Goal: Check status

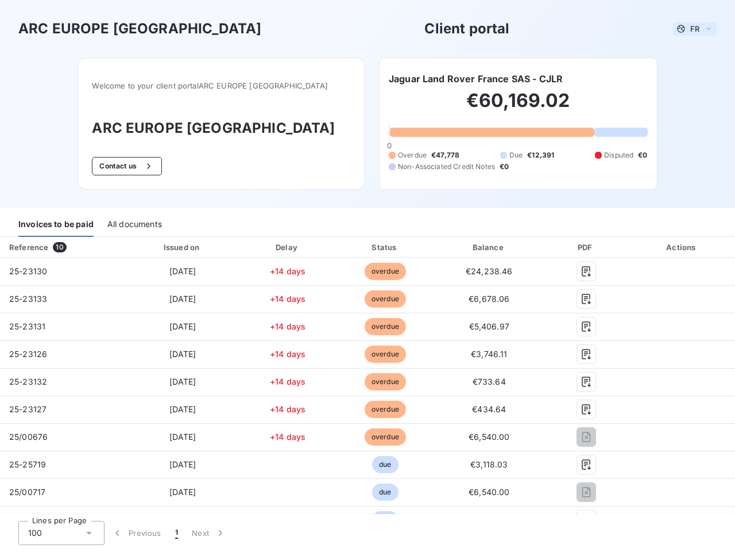
click at [691, 29] on span "FR" at bounding box center [695, 28] width 9 height 9
click at [148, 166] on button "Contact us" at bounding box center [127, 166] width 70 height 18
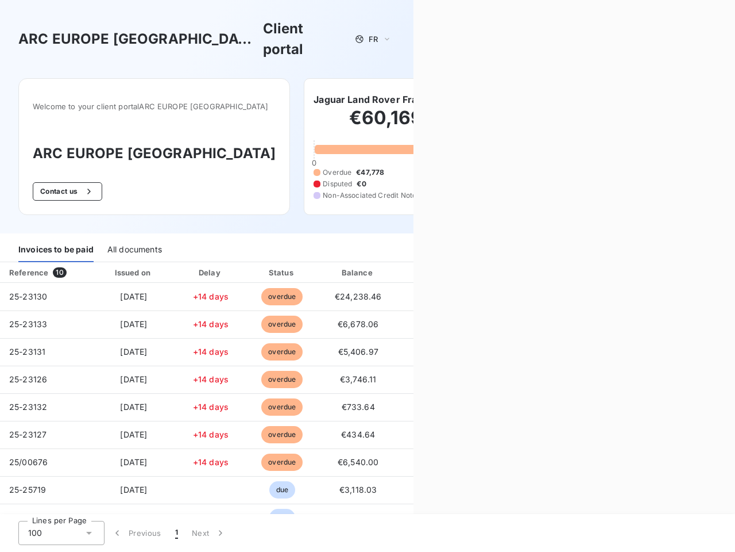
click at [471, 79] on div "Contact us Fill out the form below, and a member of our team will get back to y…" at bounding box center [575, 276] width 322 height 552
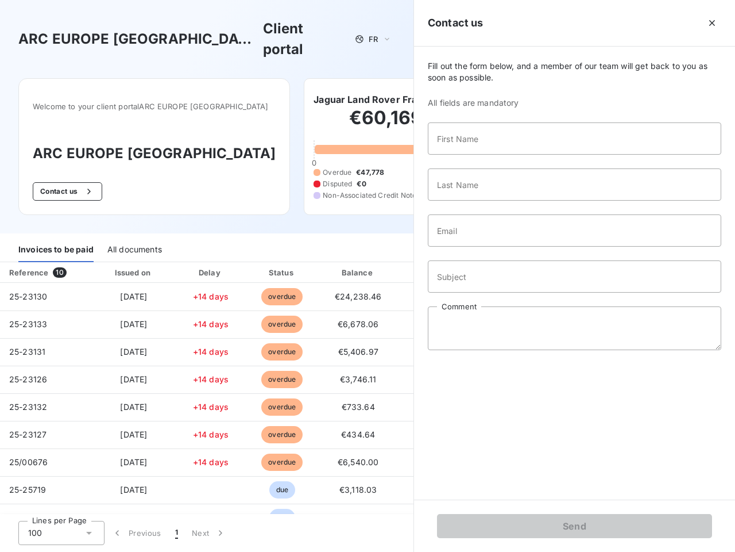
click at [56, 238] on div "Invoices to be paid" at bounding box center [55, 250] width 75 height 24
click at [134, 238] on div "All documents" at bounding box center [134, 250] width 55 height 24
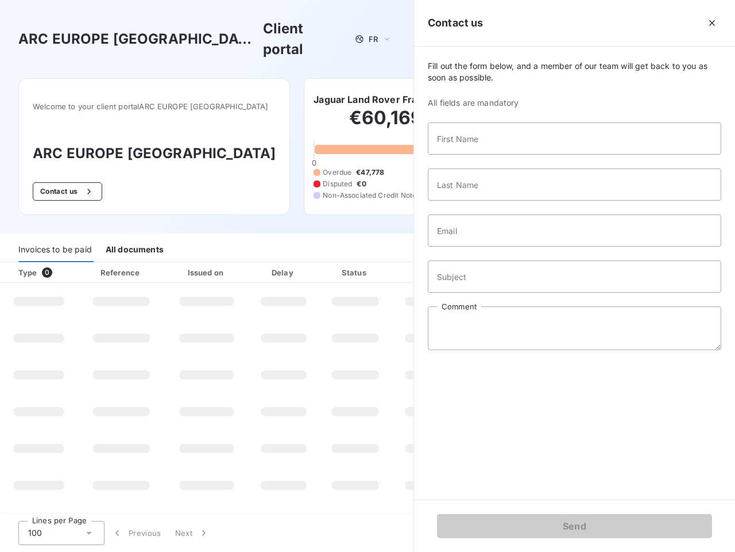
click at [61, 262] on th "Type 0" at bounding box center [39, 272] width 78 height 21
click at [179, 262] on th "Issued on" at bounding box center [207, 272] width 84 height 21
click at [284, 262] on th "Delay" at bounding box center [284, 272] width 70 height 21
click at [380, 262] on th "Status" at bounding box center [355, 272] width 73 height 21
click at [483, 247] on div "Fill out the form below, and a member of our team will get back to you as soon …" at bounding box center [574, 273] width 321 height 453
